Goal: Browse casually

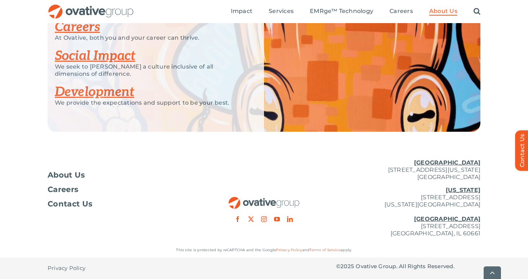
click at [281, 201] on img "OG_Full_horizontal_RGB" at bounding box center [264, 203] width 72 height 12
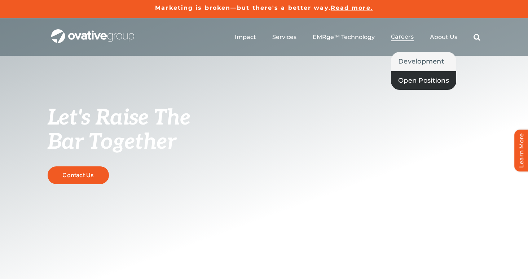
click at [416, 78] on span "Open Positions" at bounding box center [423, 80] width 51 height 10
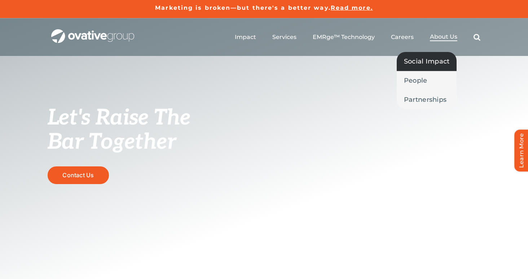
click at [432, 64] on span "Social Impact" at bounding box center [427, 61] width 46 height 10
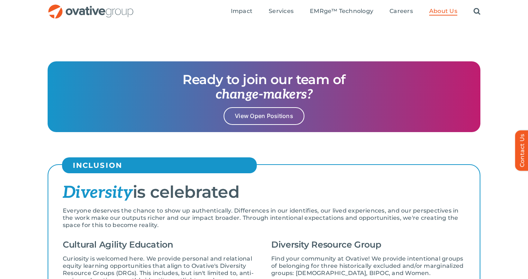
scroll to position [89, 0]
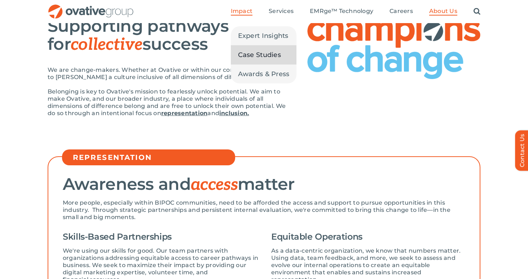
click at [251, 56] on span "Case Studies" at bounding box center [259, 55] width 43 height 10
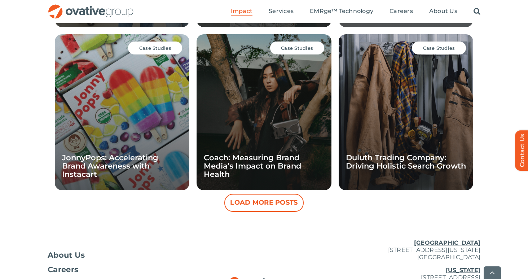
scroll to position [758, 0]
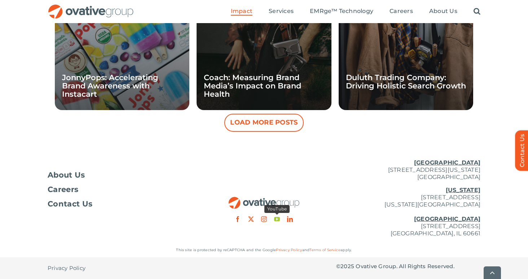
click at [277, 221] on link "youtube" at bounding box center [277, 219] width 6 height 6
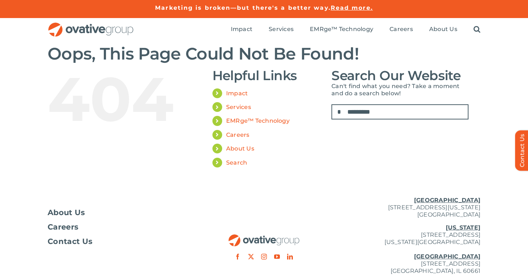
click at [78, 34] on img "OG_Full_horizontal_RGB" at bounding box center [91, 29] width 87 height 15
